Goal: Obtain resource: Obtain resource

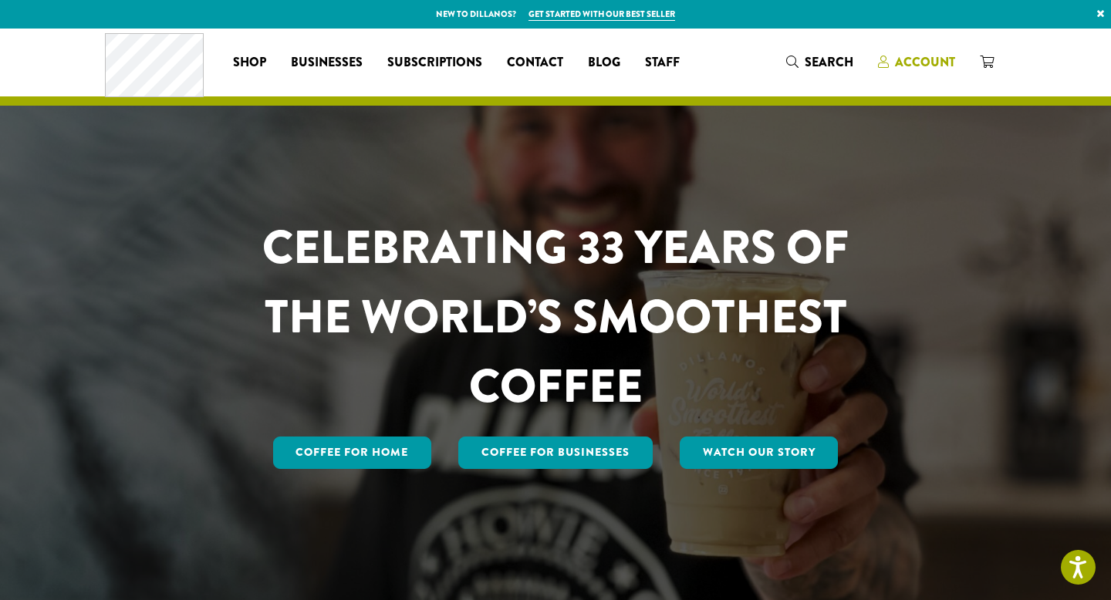
click at [944, 66] on span "Account" at bounding box center [925, 62] width 60 height 18
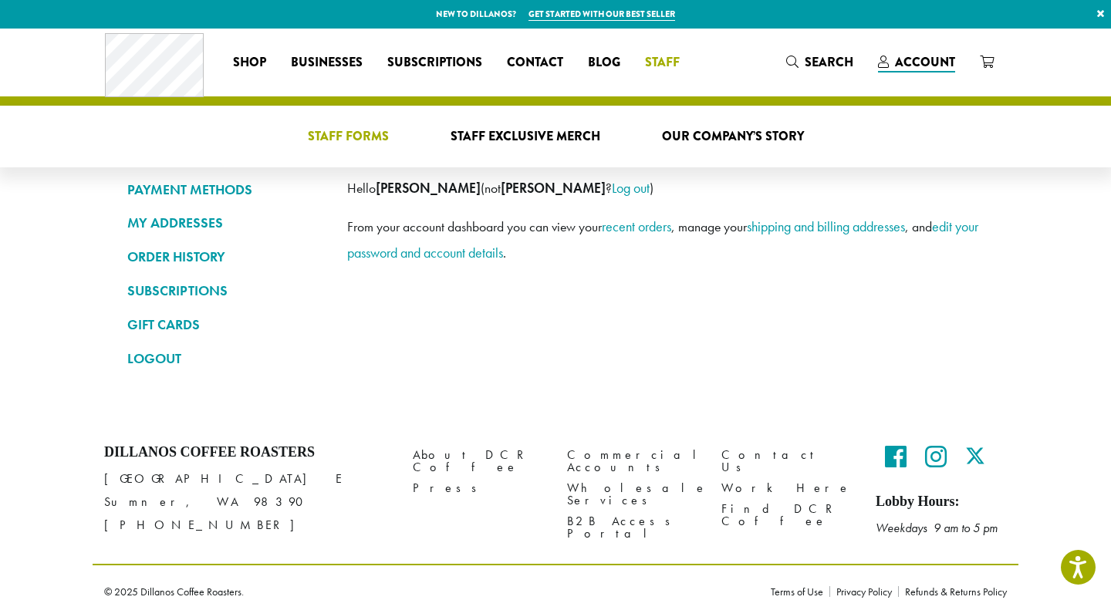
click at [349, 144] on span "Staff Forms" at bounding box center [348, 136] width 81 height 19
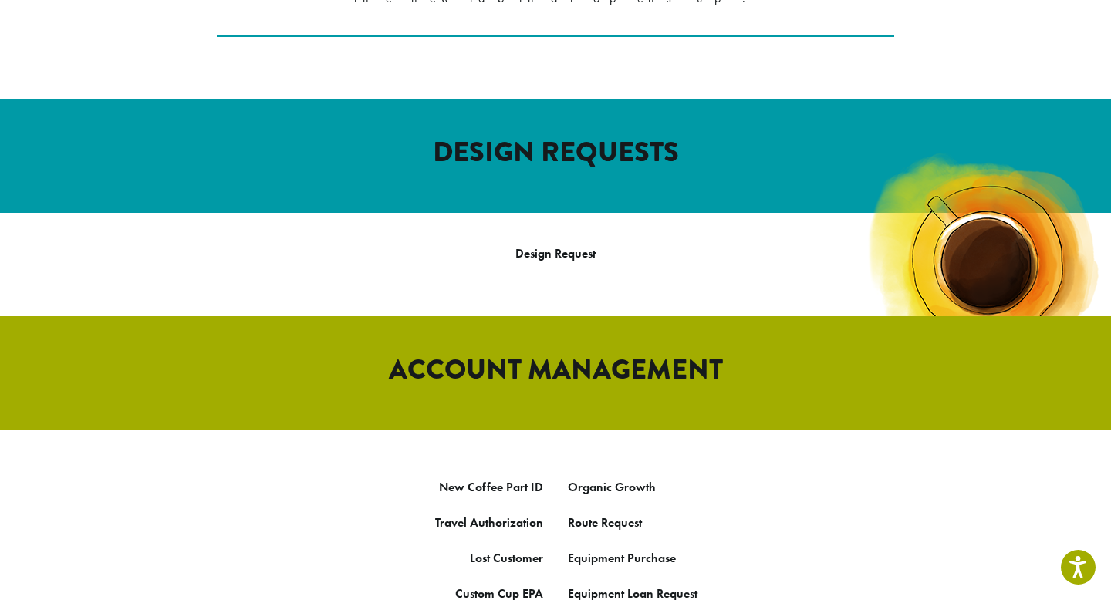
scroll to position [773, 0]
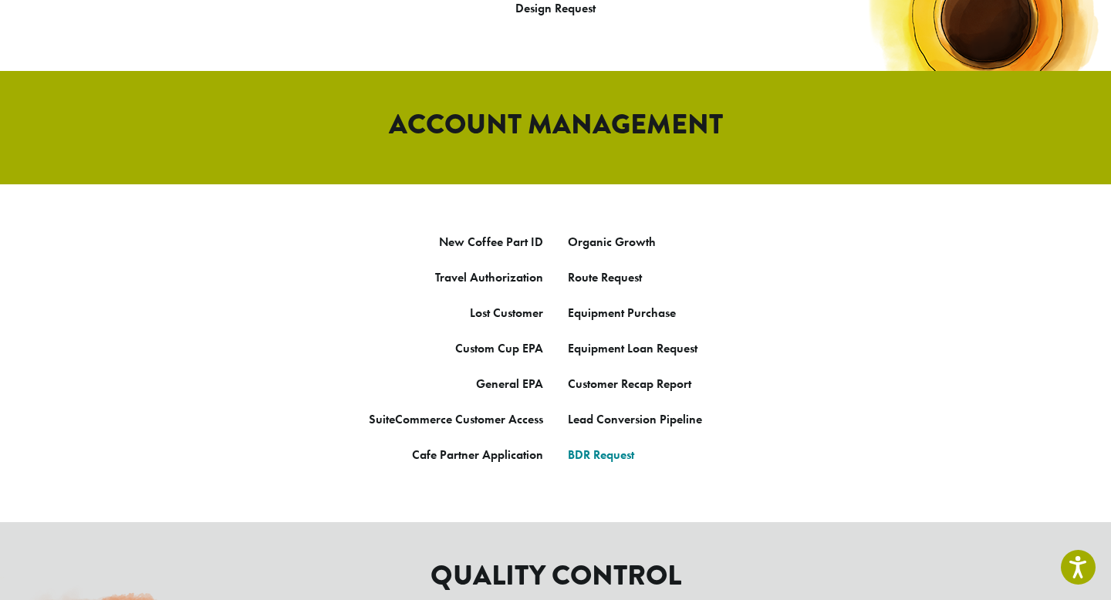
click at [601, 447] on link "BDR Request" at bounding box center [601, 455] width 66 height 16
